Goal: Information Seeking & Learning: Learn about a topic

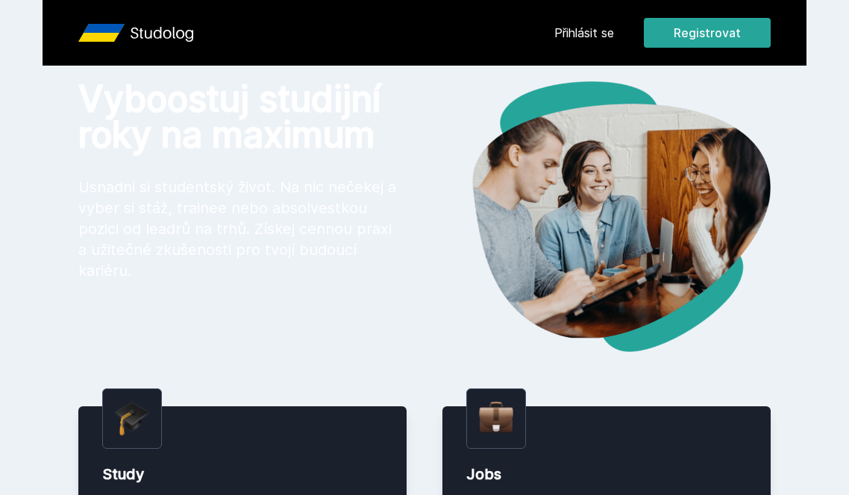
scroll to position [36, 0]
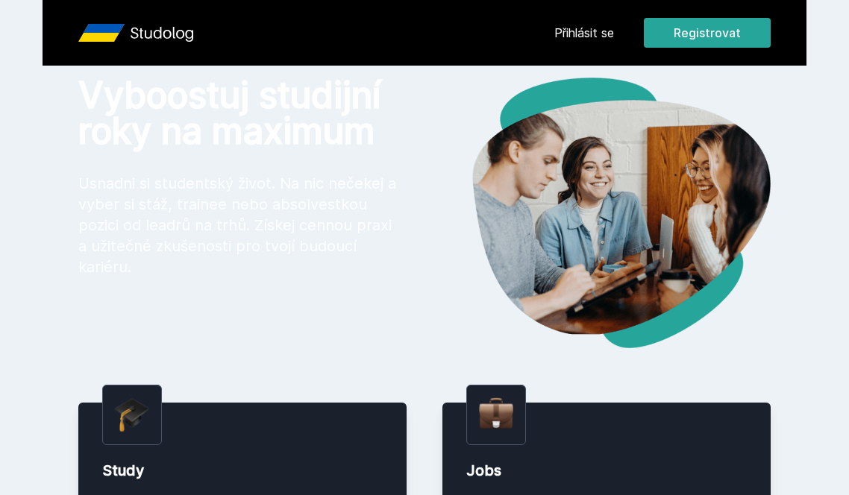
click at [438, 84] on button "Ne" at bounding box center [428, 96] width 54 height 37
click at [586, 28] on link "Přihlásit se" at bounding box center [584, 33] width 60 height 18
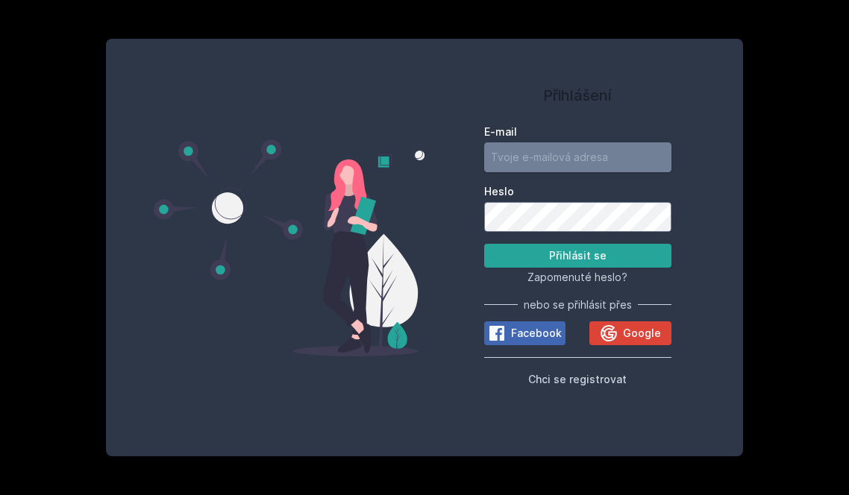
click at [545, 169] on input "E-mail" at bounding box center [577, 157] width 187 height 30
click at [628, 342] on button "Google" at bounding box center [629, 333] width 81 height 24
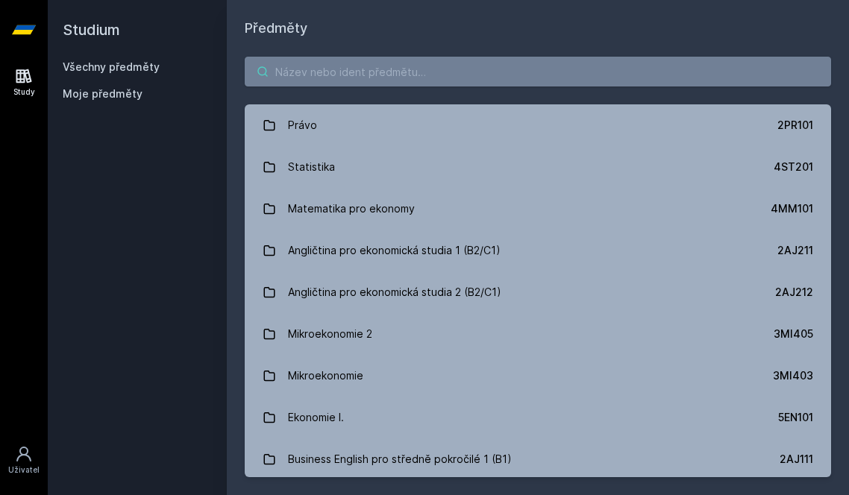
click at [338, 78] on input "search" at bounding box center [538, 72] width 586 height 30
type input "@"
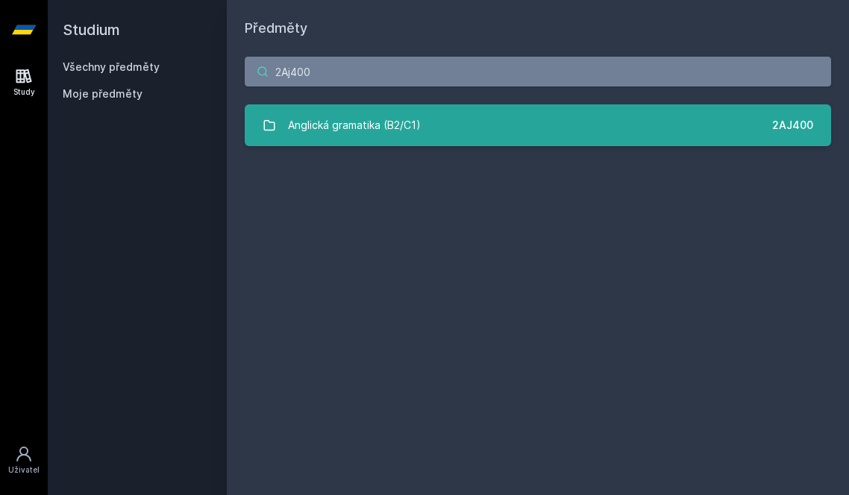
type input "2Aj400"
click at [318, 136] on div "Anglická gramatika (B2/C1)" at bounding box center [354, 125] width 133 height 30
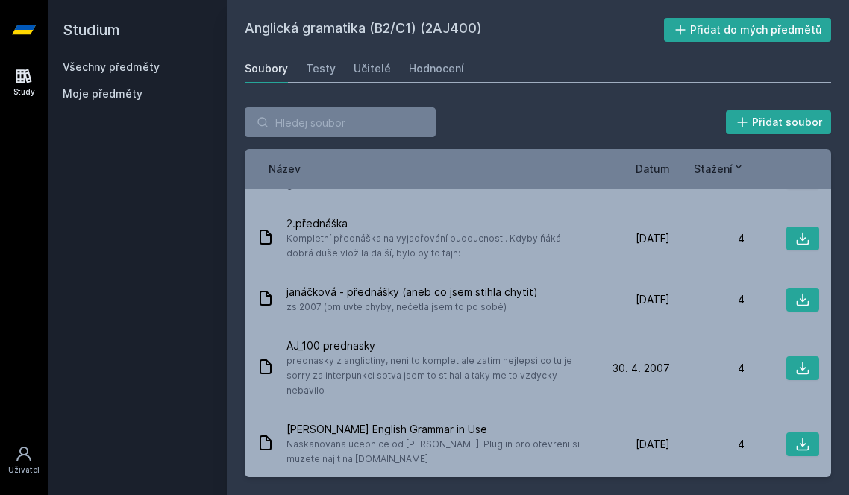
scroll to position [917, 0]
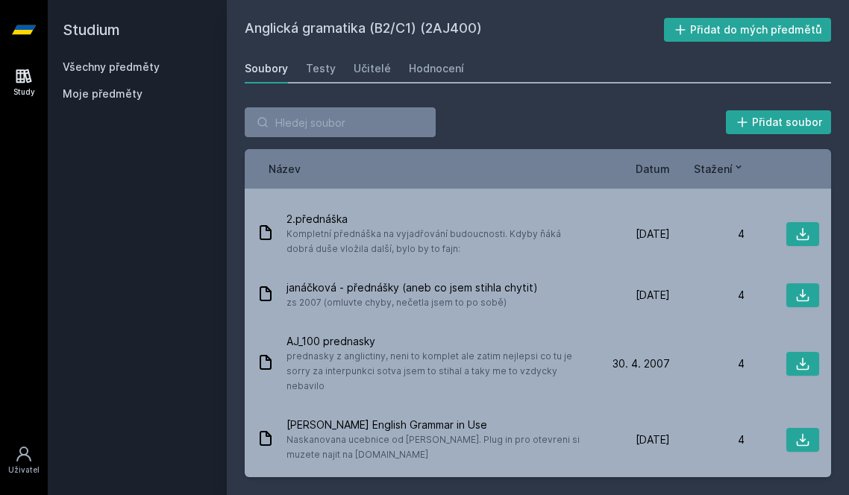
click at [734, 164] on icon at bounding box center [738, 167] width 12 height 12
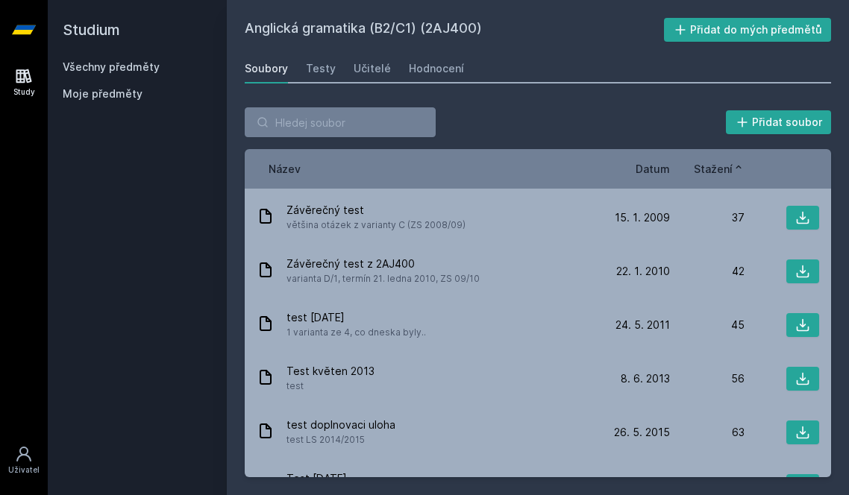
click at [651, 172] on span "Datum" at bounding box center [653, 169] width 34 height 16
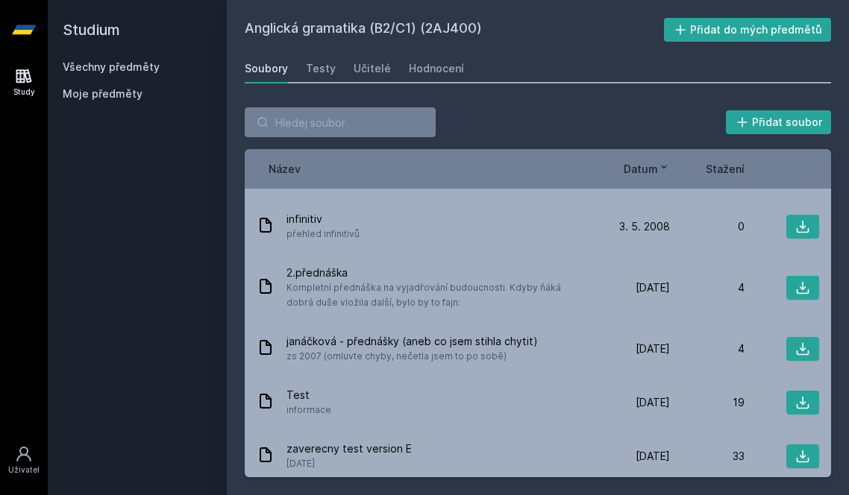
click at [660, 170] on icon at bounding box center [664, 167] width 12 height 12
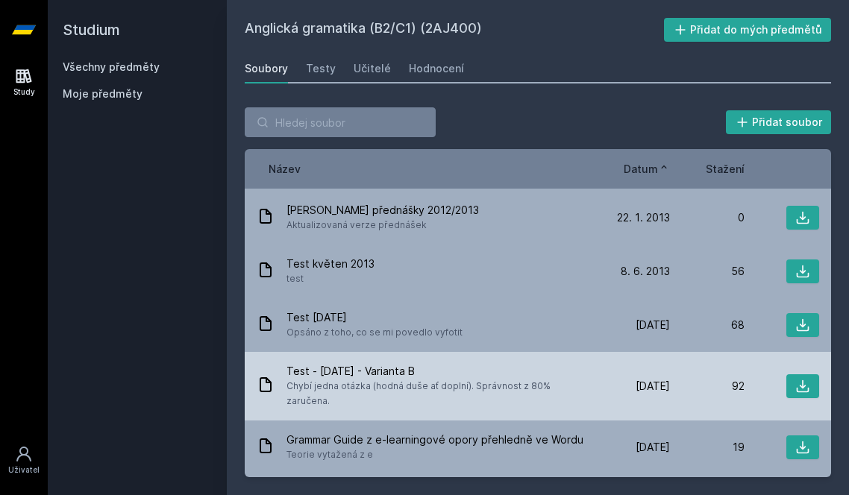
scroll to position [0, 0]
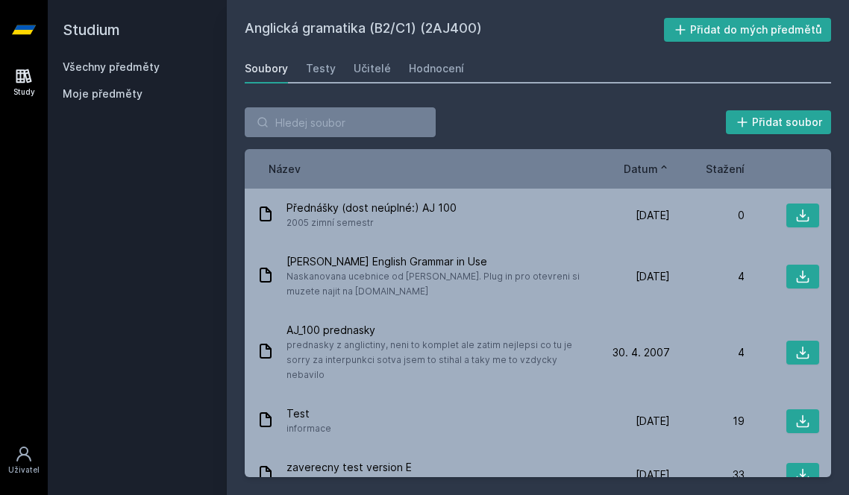
click at [661, 165] on icon at bounding box center [664, 167] width 12 height 12
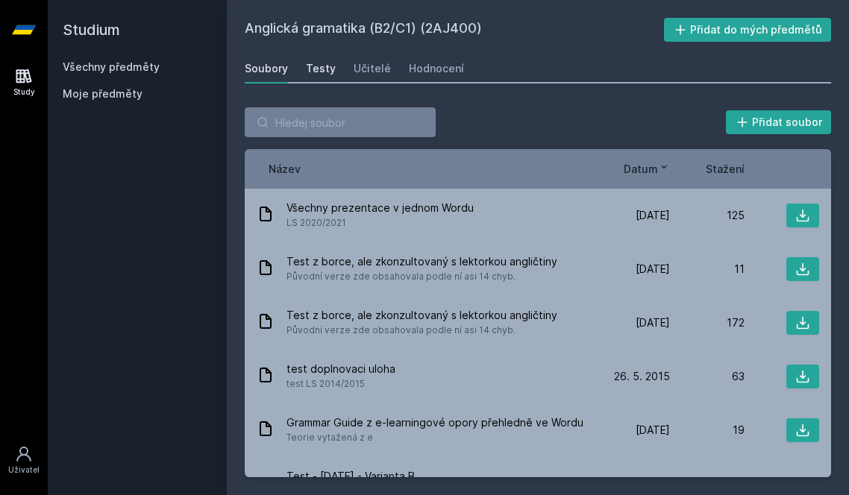
click at [312, 72] on div "Testy" at bounding box center [321, 68] width 30 height 15
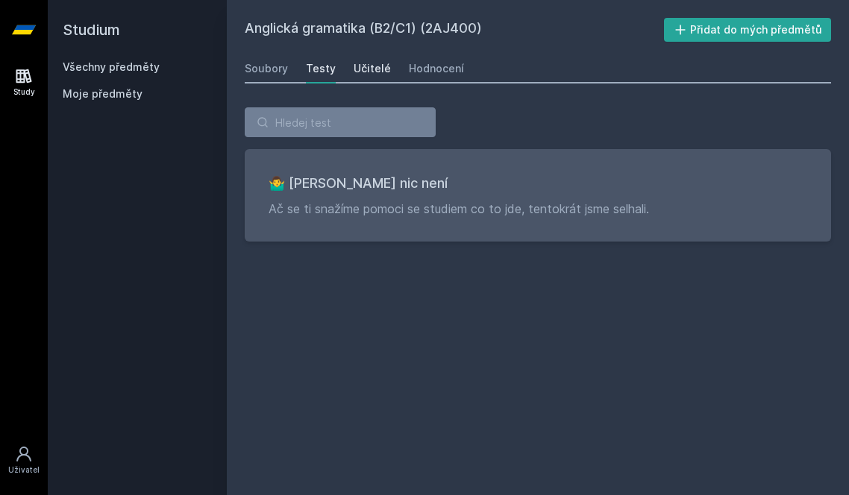
click at [354, 69] on div "Učitelé" at bounding box center [372, 68] width 37 height 15
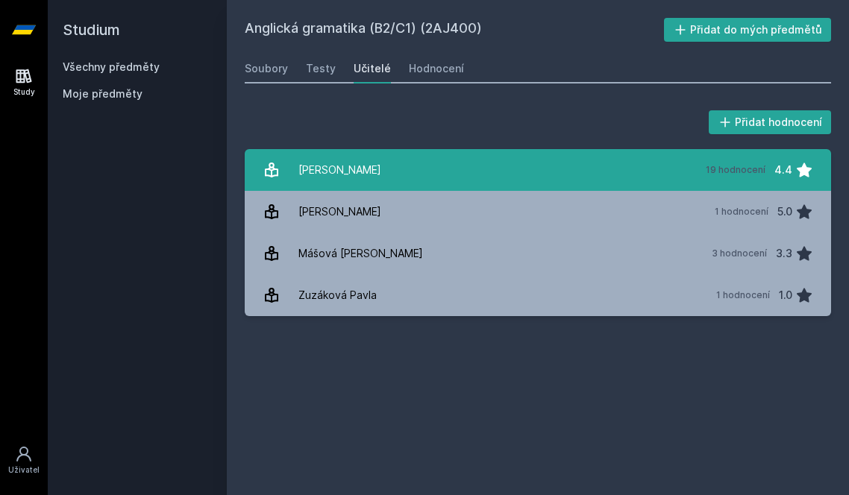
click at [354, 162] on div "[PERSON_NAME]" at bounding box center [339, 170] width 83 height 30
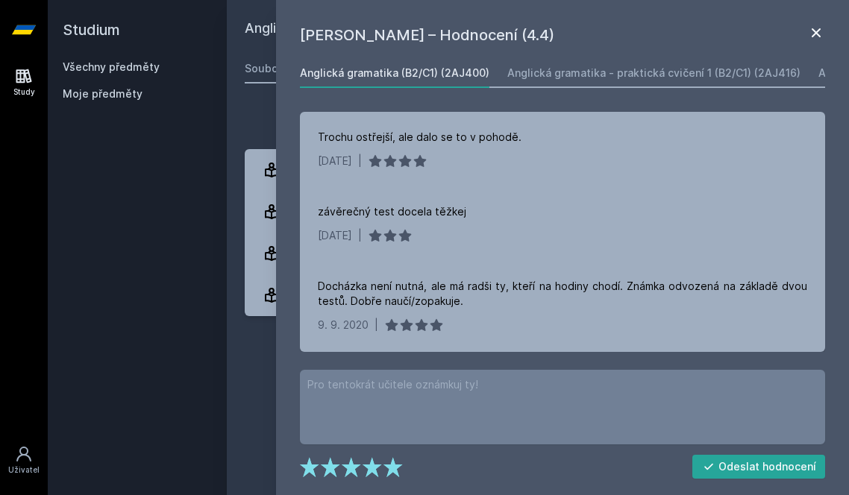
click at [809, 40] on icon at bounding box center [816, 33] width 18 height 18
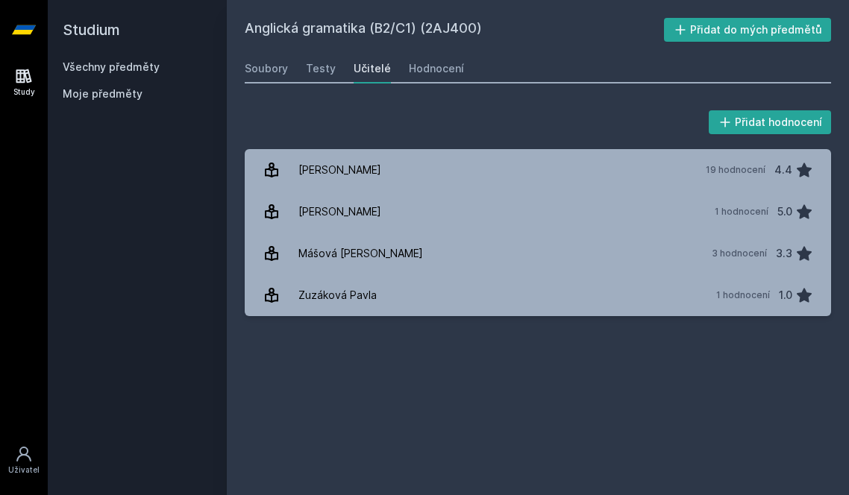
click at [468, 112] on div "Přidat hodnocení" at bounding box center [538, 122] width 586 height 30
